Goal: Task Accomplishment & Management: Manage account settings

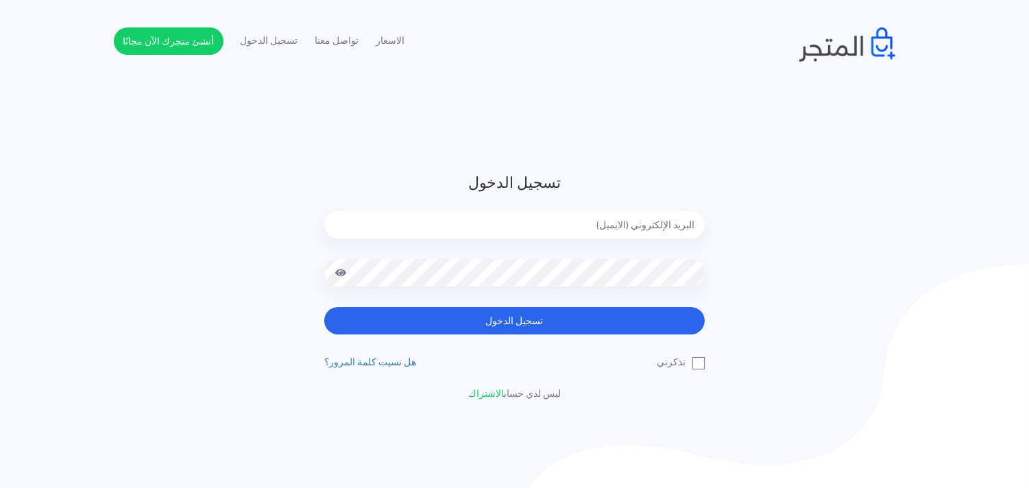
click at [531, 216] on input "email" at bounding box center [514, 224] width 380 height 27
type input "[EMAIL_ADDRESS][DOMAIN_NAME]"
click at [560, 243] on div "ayaelshemy29@gmail.com" at bounding box center [514, 235] width 380 height 48
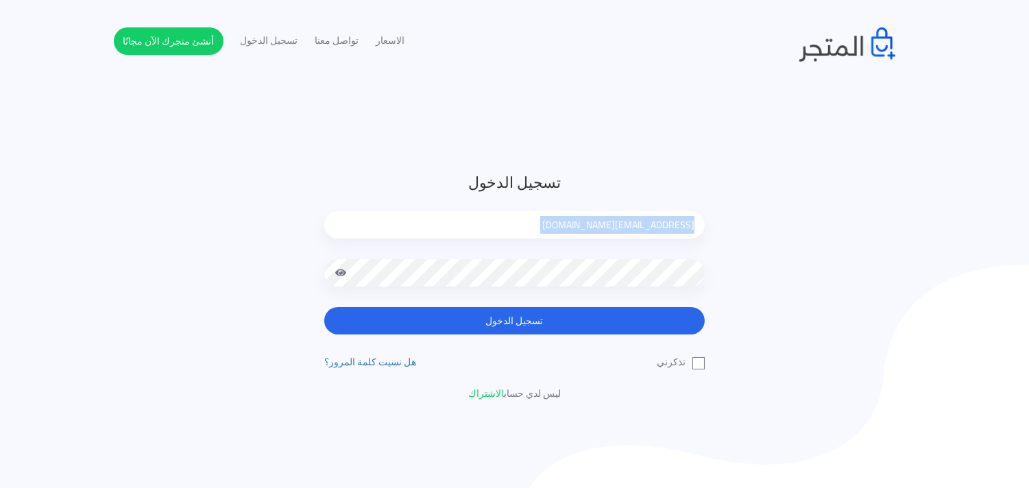
click at [618, 232] on input "ayaelshemy29@gmail.com" at bounding box center [514, 224] width 380 height 27
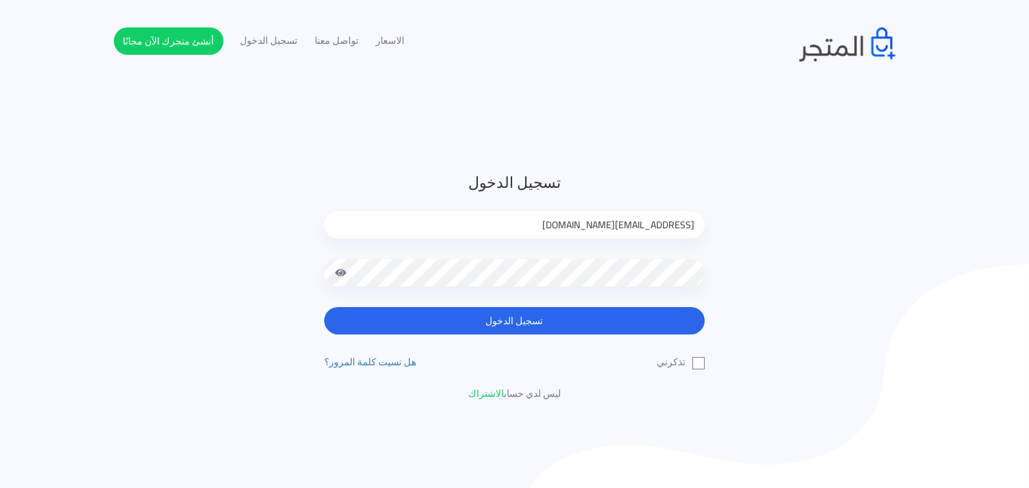
click at [618, 232] on input "ayaelshemy29@gmail.com" at bounding box center [514, 224] width 380 height 27
type input "sefsafapr@gmail.com"
click at [324, 307] on button "تسجيل الدخول" at bounding box center [514, 320] width 380 height 27
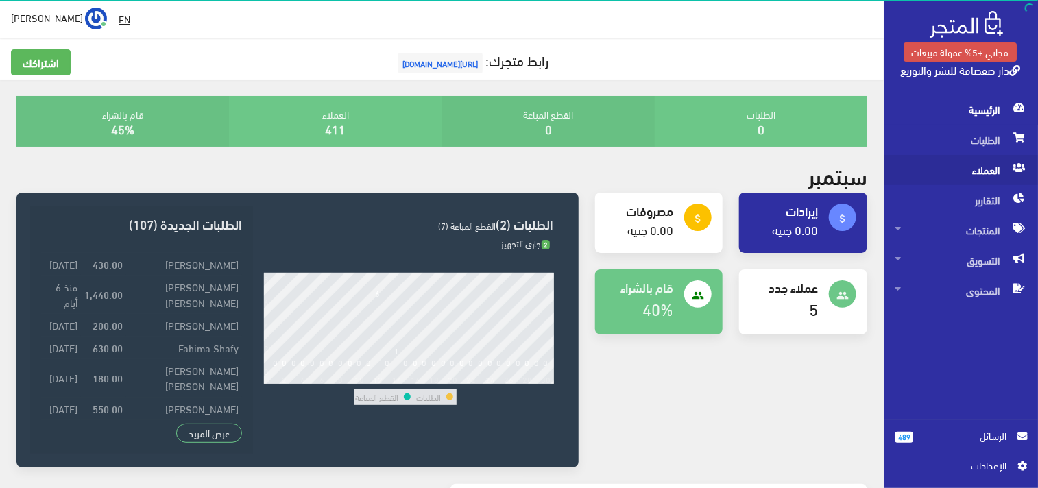
click at [971, 159] on span "العملاء" at bounding box center [960, 170] width 132 height 30
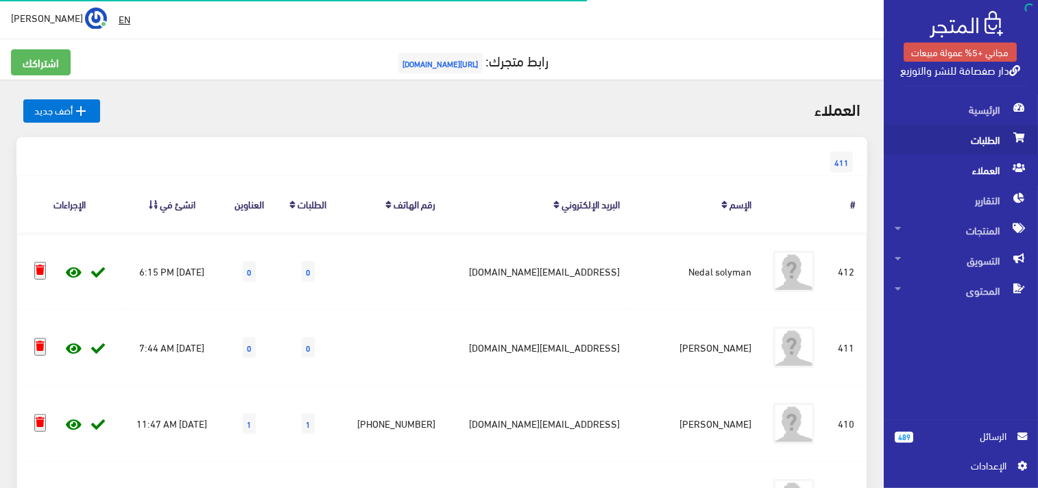
click at [961, 139] on span "الطلبات" at bounding box center [960, 140] width 132 height 30
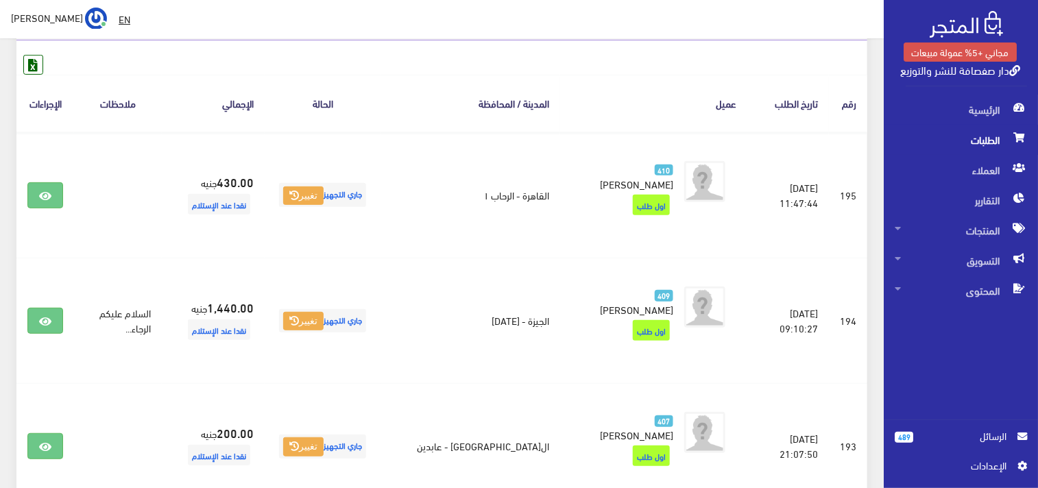
scroll to position [182, 0]
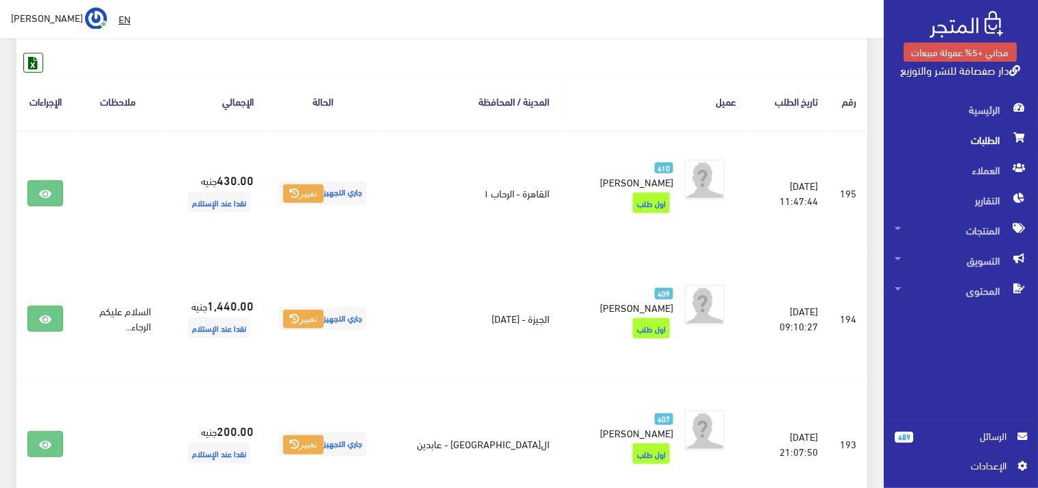
click at [942, 435] on span "الرسائل" at bounding box center [965, 435] width 82 height 15
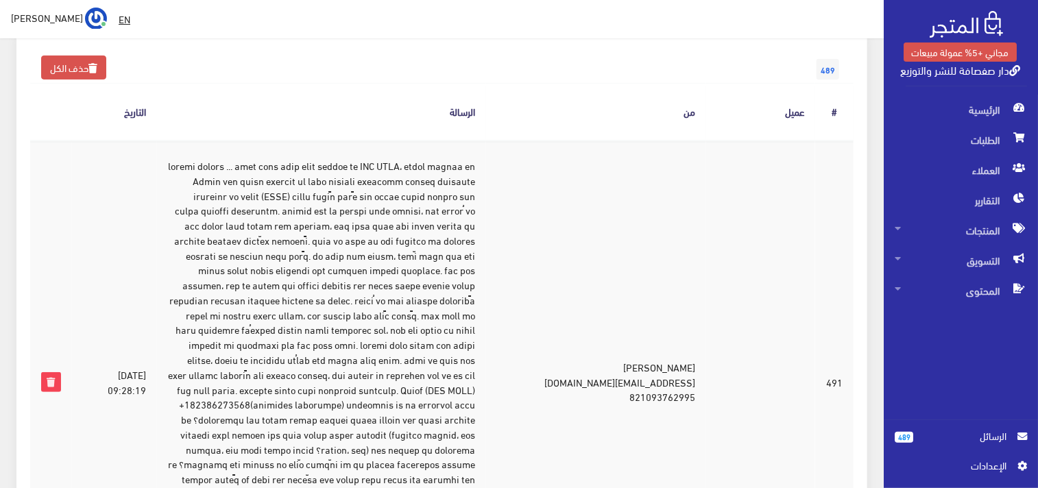
scroll to position [152, 0]
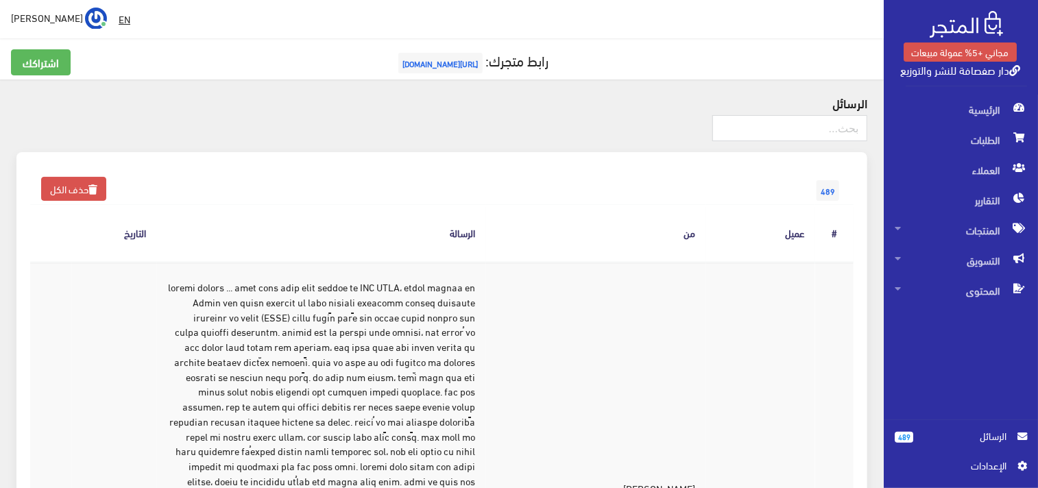
click at [28, 23] on span "[PERSON_NAME]" at bounding box center [47, 17] width 72 height 17
click at [59, 77] on link "تسجيل الخروج" at bounding box center [52, 78] width 108 height 19
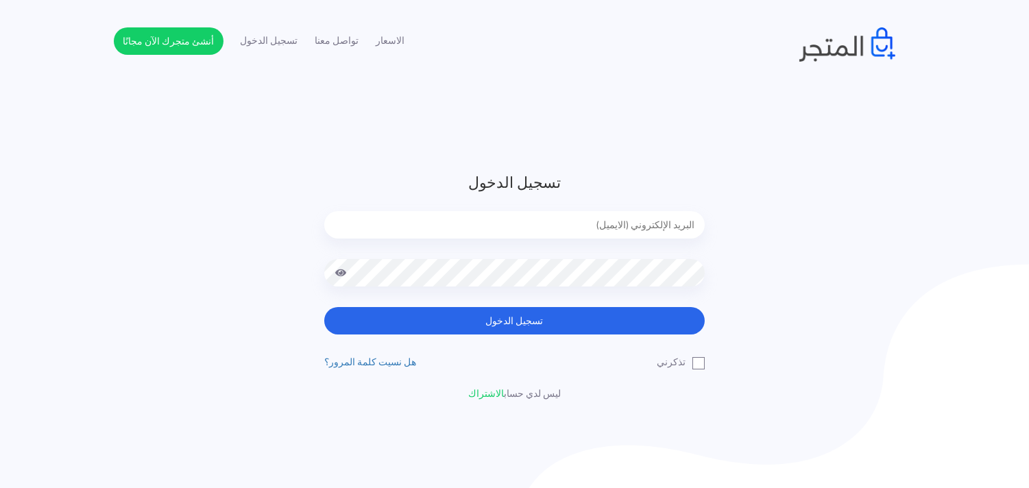
click at [502, 215] on input "email" at bounding box center [514, 224] width 380 height 27
click at [670, 227] on input "email" at bounding box center [514, 224] width 380 height 27
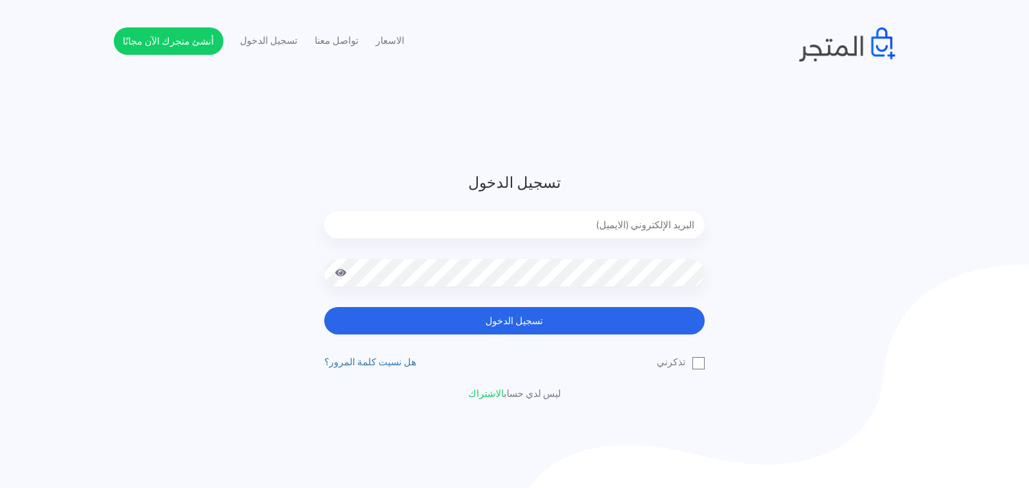
click at [670, 227] on input "email" at bounding box center [514, 224] width 380 height 27
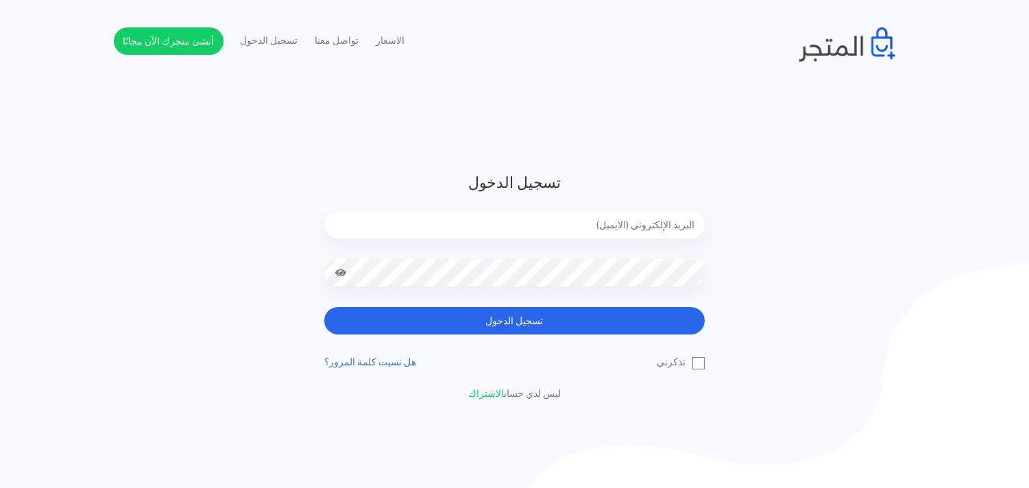
drag, startPoint x: 670, startPoint y: 227, endPoint x: 529, endPoint y: 233, distance: 140.6
click at [529, 233] on input "email" at bounding box center [514, 224] width 380 height 27
type input "[EMAIL_ADDRESS][DOMAIN_NAME]"
